Goal: Use online tool/utility: Use online tool/utility

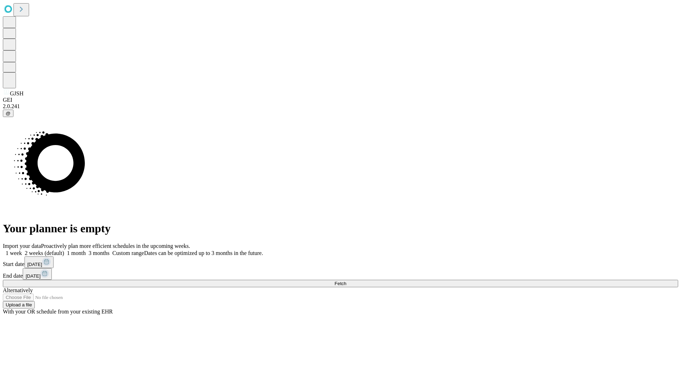
click at [346, 281] on span "Fetch" at bounding box center [340, 283] width 12 height 5
